Goal: Transaction & Acquisition: Purchase product/service

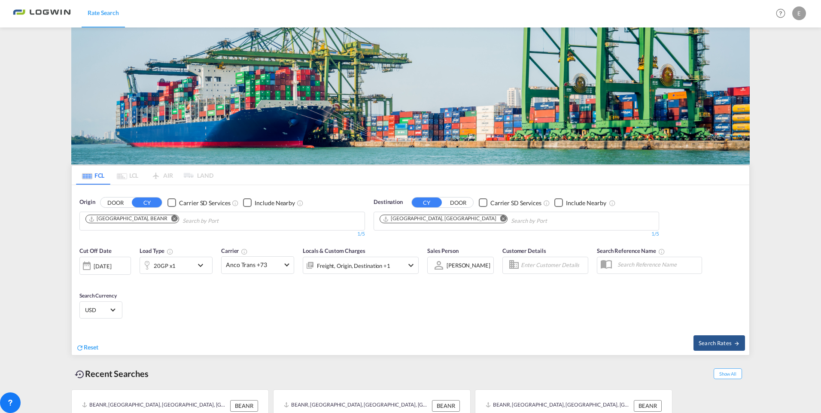
click at [200, 260] on md-icon "icon-chevron-down" at bounding box center [202, 265] width 15 height 10
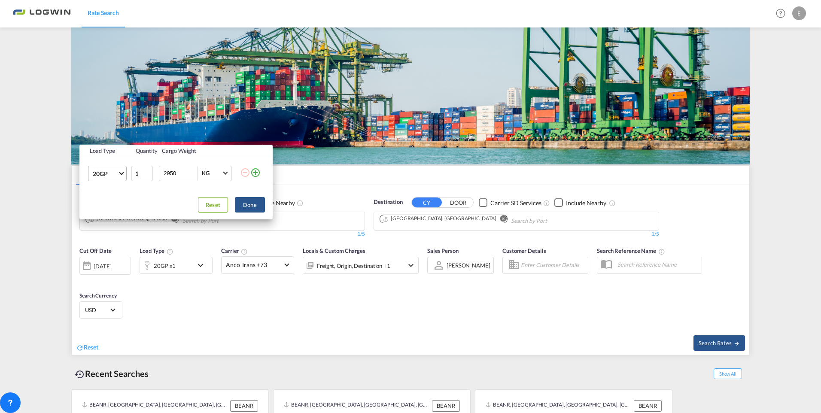
click at [121, 174] on span "Choose: \a20GP" at bounding box center [121, 172] width 5 height 5
click at [109, 215] on md-option "40HC" at bounding box center [115, 214] width 58 height 21
click at [178, 173] on input "2950" at bounding box center [180, 173] width 34 height 15
type input "2"
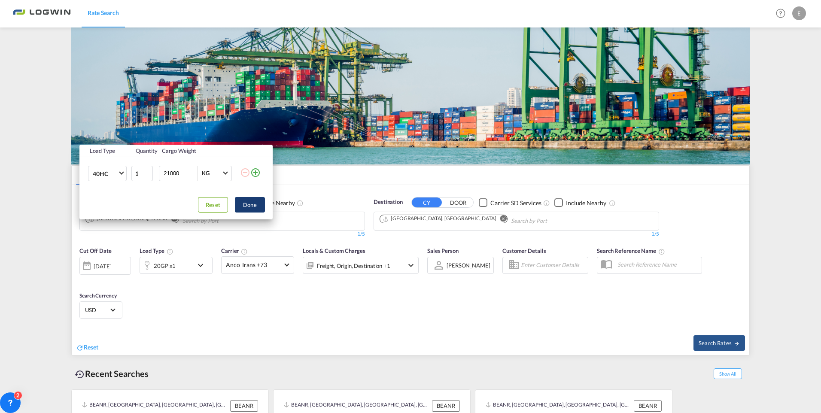
type input "21000"
click at [250, 203] on button "Done" at bounding box center [250, 204] width 30 height 15
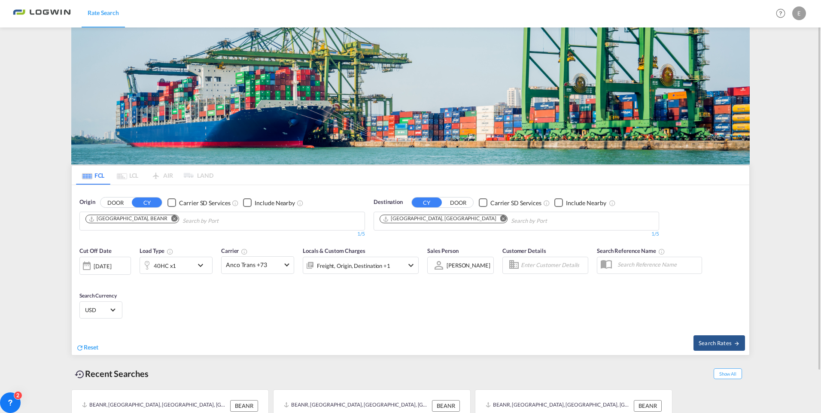
click at [500, 219] on md-icon "Remove" at bounding box center [503, 219] width 6 height 6
click at [417, 219] on body "Rate Search Rate Search Help Resources Product Release E My Profile Logout FCL …" at bounding box center [410, 206] width 821 height 413
type input "[GEOGRAPHIC_DATA]"
click at [397, 265] on div "Qingdao [GEOGRAPHIC_DATA] [GEOGRAPHIC_DATA]" at bounding box center [446, 267] width 163 height 26
click at [286, 265] on span at bounding box center [286, 264] width 5 height 5
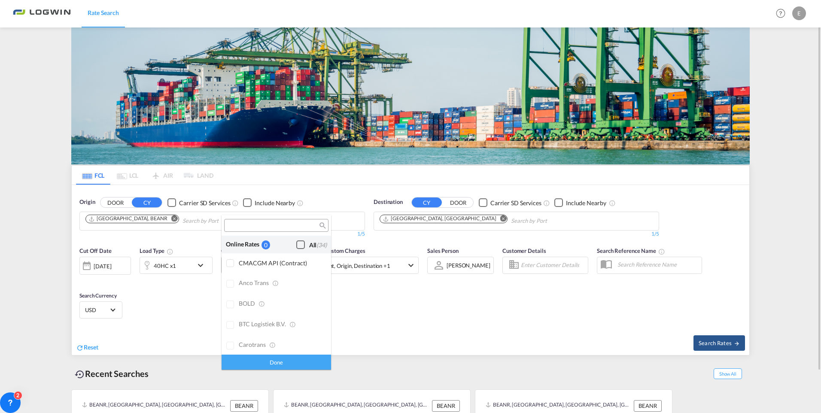
scroll to position [690, 0]
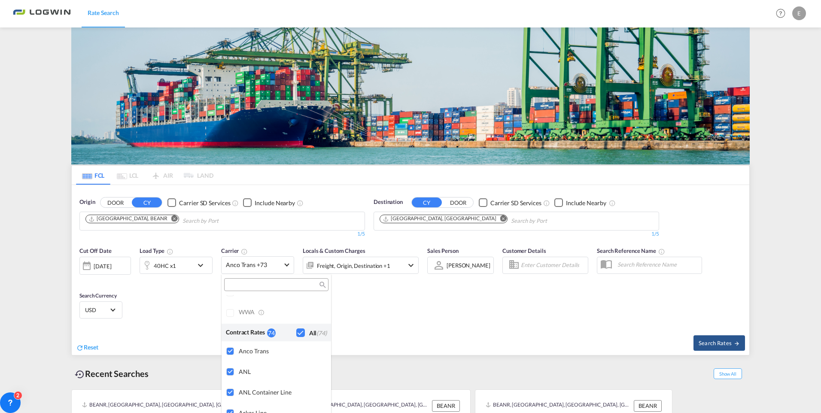
click at [296, 332] on div "Checkbox No Ink" at bounding box center [300, 333] width 9 height 9
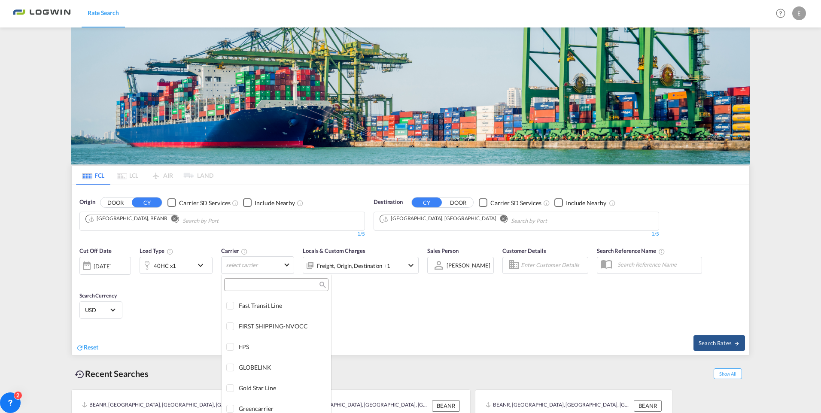
scroll to position [1162, 0]
type md-option "[object Object]"
click at [231, 353] on div at bounding box center [230, 351] width 9 height 9
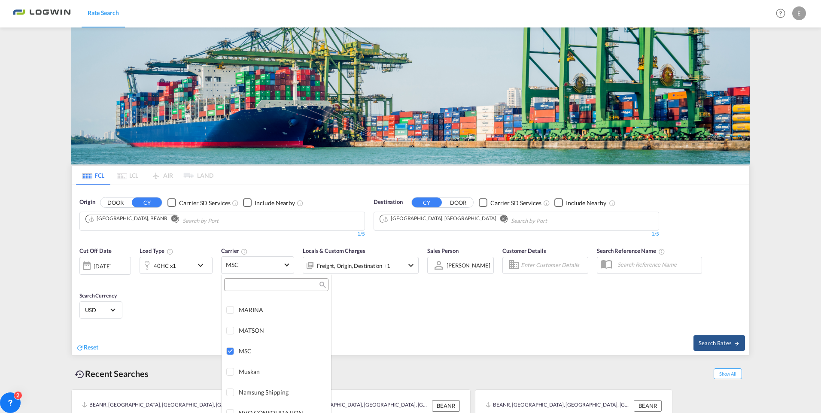
click at [88, 268] on md-backdrop at bounding box center [410, 206] width 821 height 413
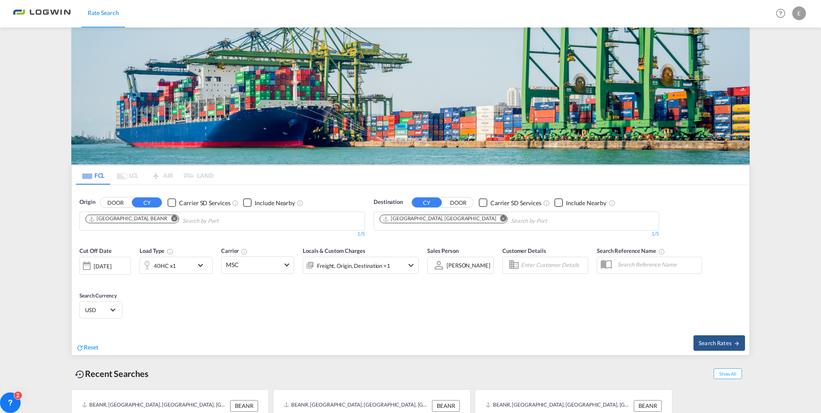
click at [88, 268] on div at bounding box center [87, 265] width 14 height 17
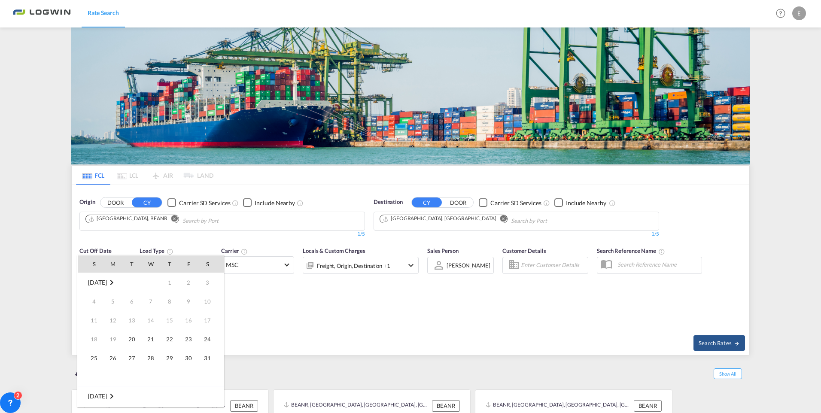
scroll to position [341, 0]
click at [107, 395] on span "[DATE]" at bounding box center [97, 396] width 18 height 7
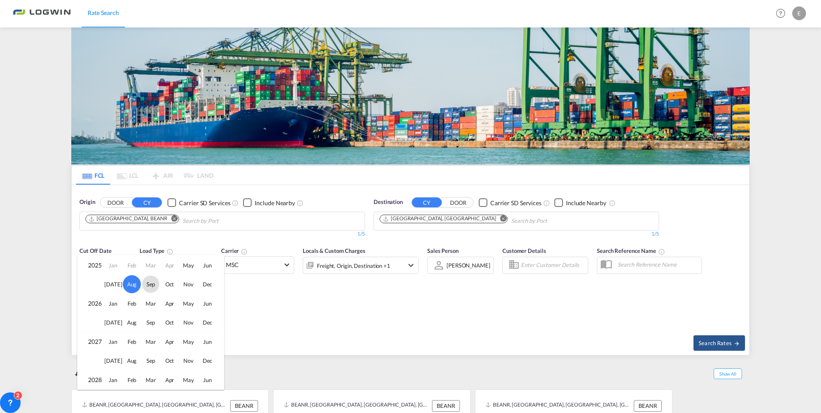
click at [150, 283] on span "Sep" at bounding box center [150, 284] width 17 height 17
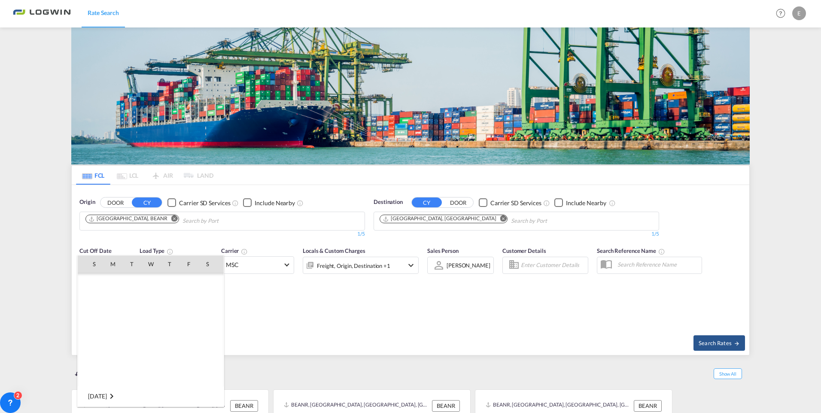
scroll to position [455, 0]
click at [112, 301] on span "1" at bounding box center [112, 301] width 17 height 17
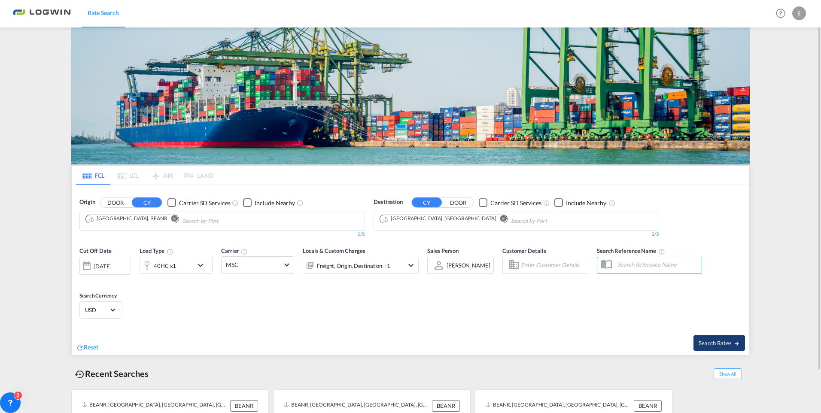
click at [712, 343] on span "Search Rates" at bounding box center [719, 343] width 41 height 7
type input "BEANR to CNTAO / [DATE]"
